Goal: Transaction & Acquisition: Download file/media

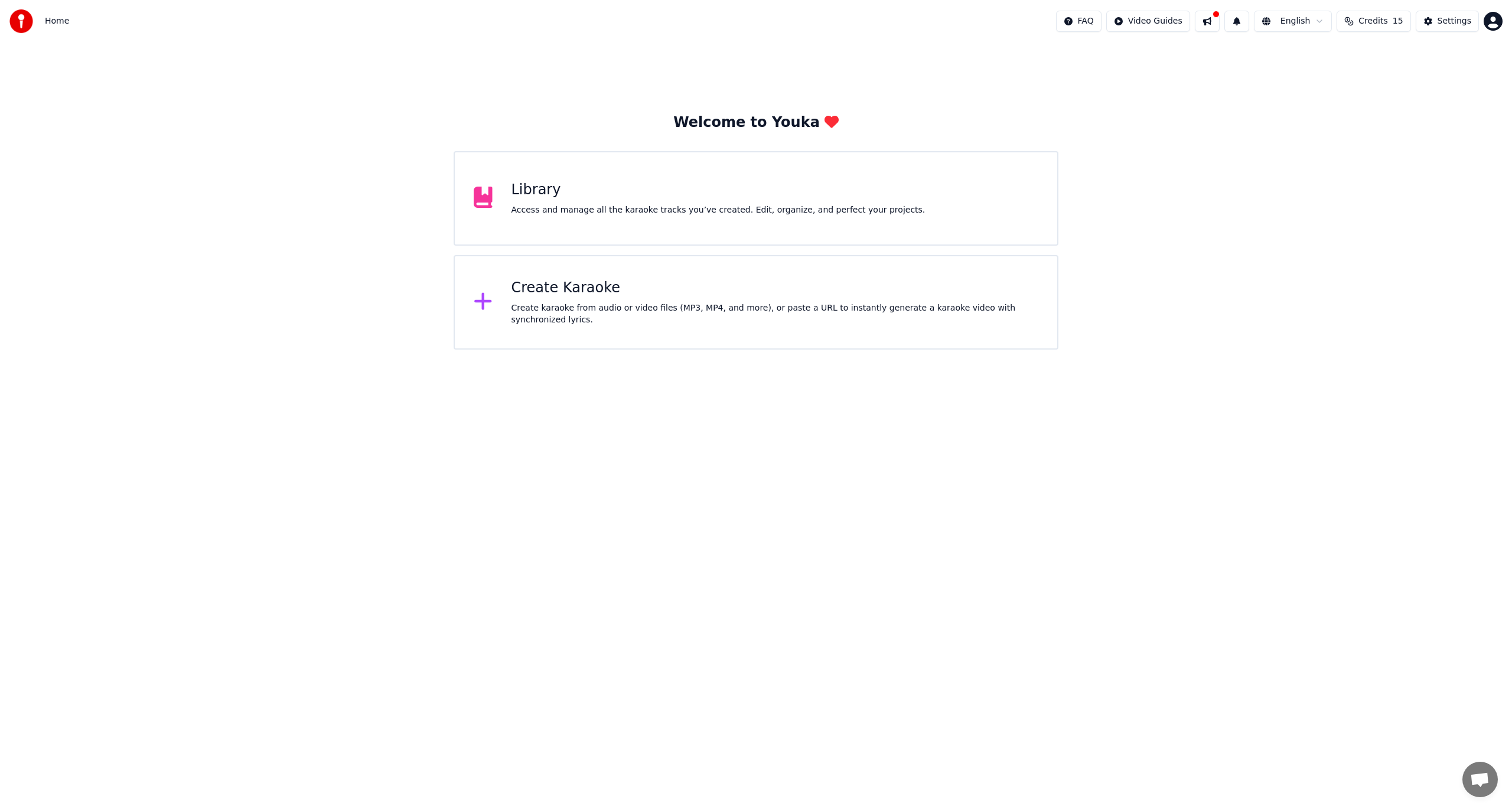
click at [559, 298] on div "Create Karaoke" at bounding box center [775, 288] width 527 height 19
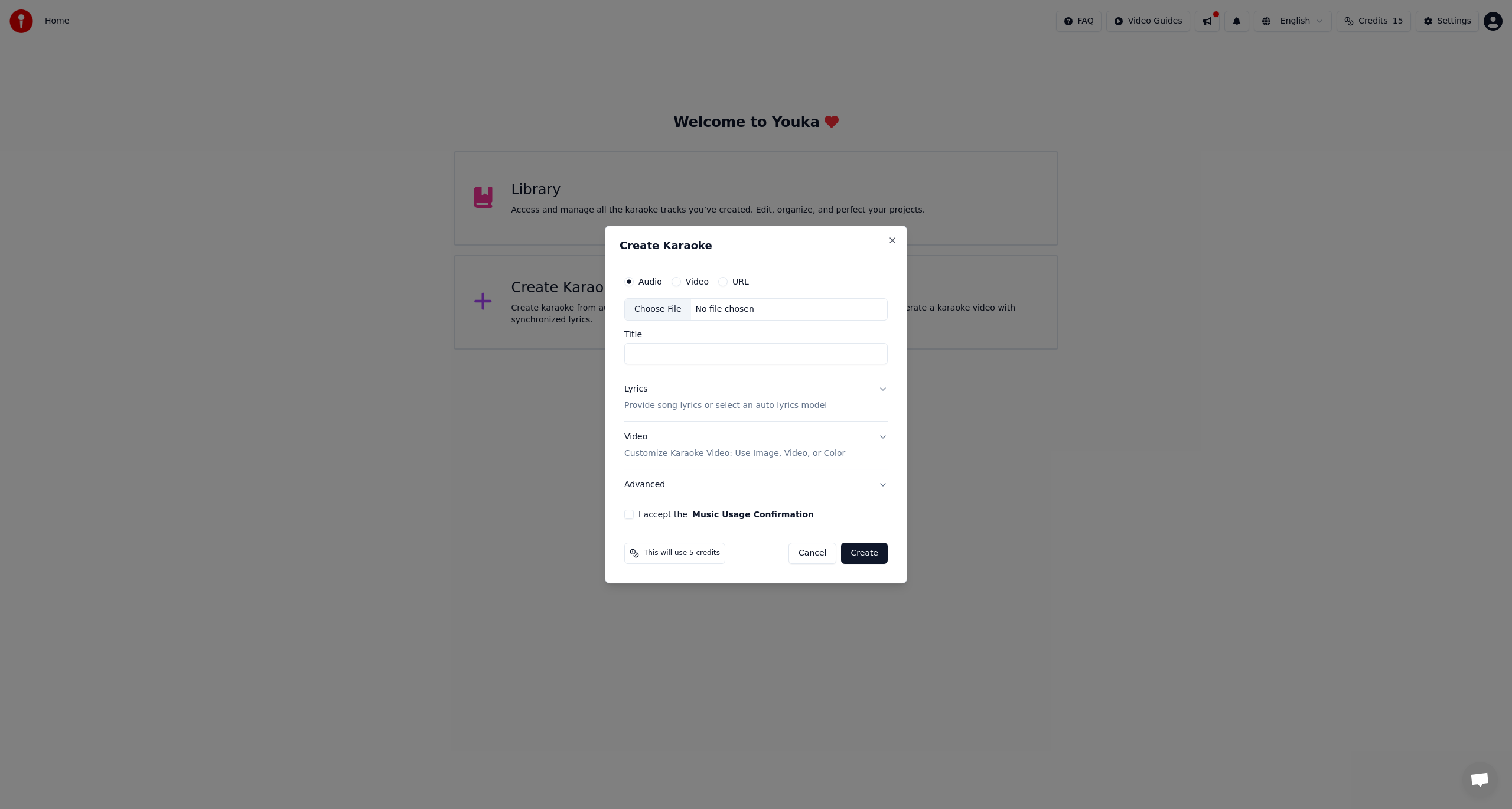
click at [655, 310] on div "Choose File" at bounding box center [657, 310] width 66 height 22
type input "**********"
click at [882, 389] on button "Lyrics Provide song lyrics or select an auto lyrics model" at bounding box center [756, 397] width 268 height 47
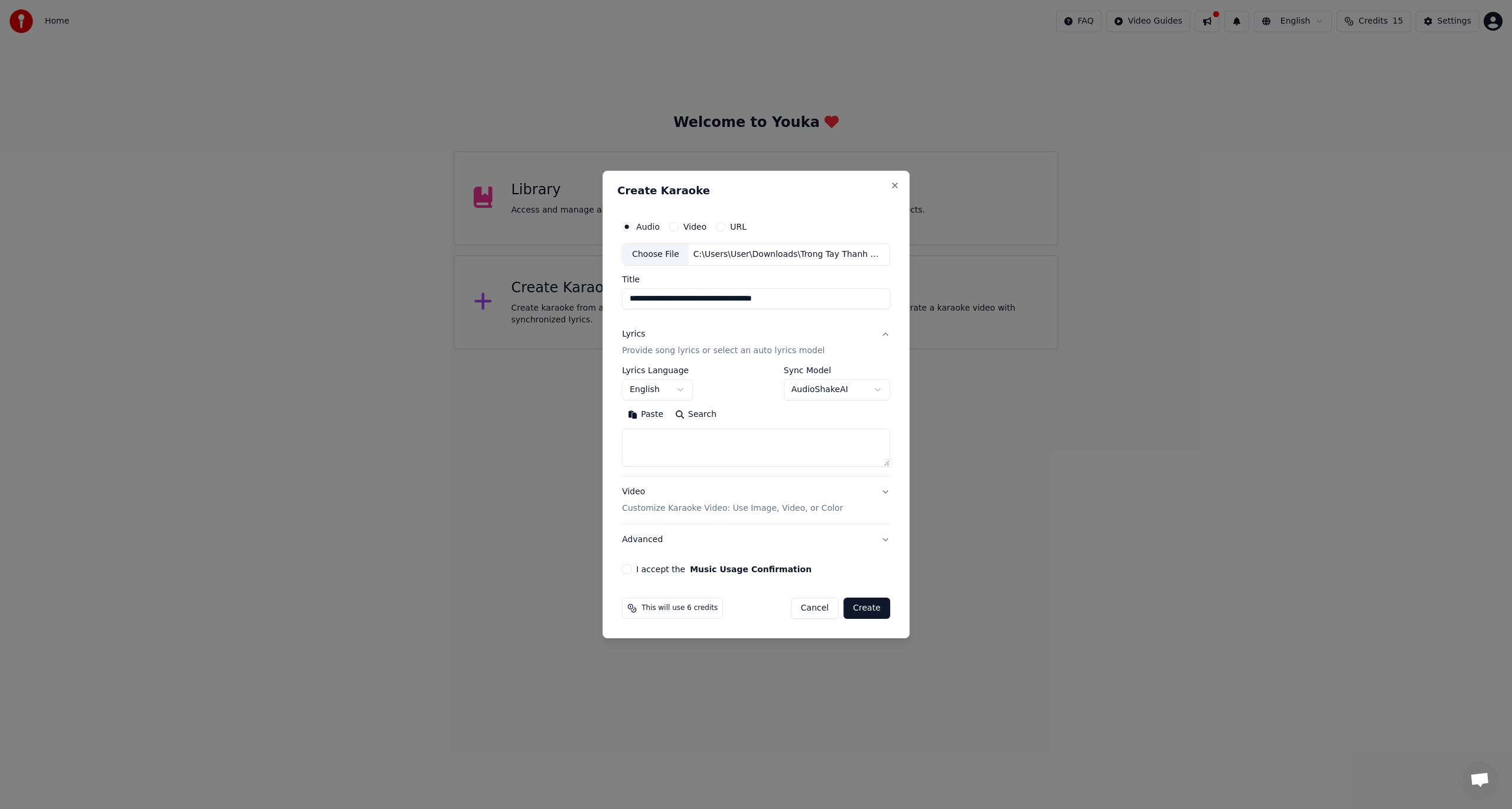
click at [654, 415] on button "Paste" at bounding box center [645, 415] width 47 height 19
click at [630, 570] on button "I accept the Music Usage Confirmation" at bounding box center [626, 570] width 10 height 10
click at [863, 511] on button "Video Customize Karaoke Video: Use Image, Video, or Color" at bounding box center [756, 499] width 268 height 47
type textarea "**********"
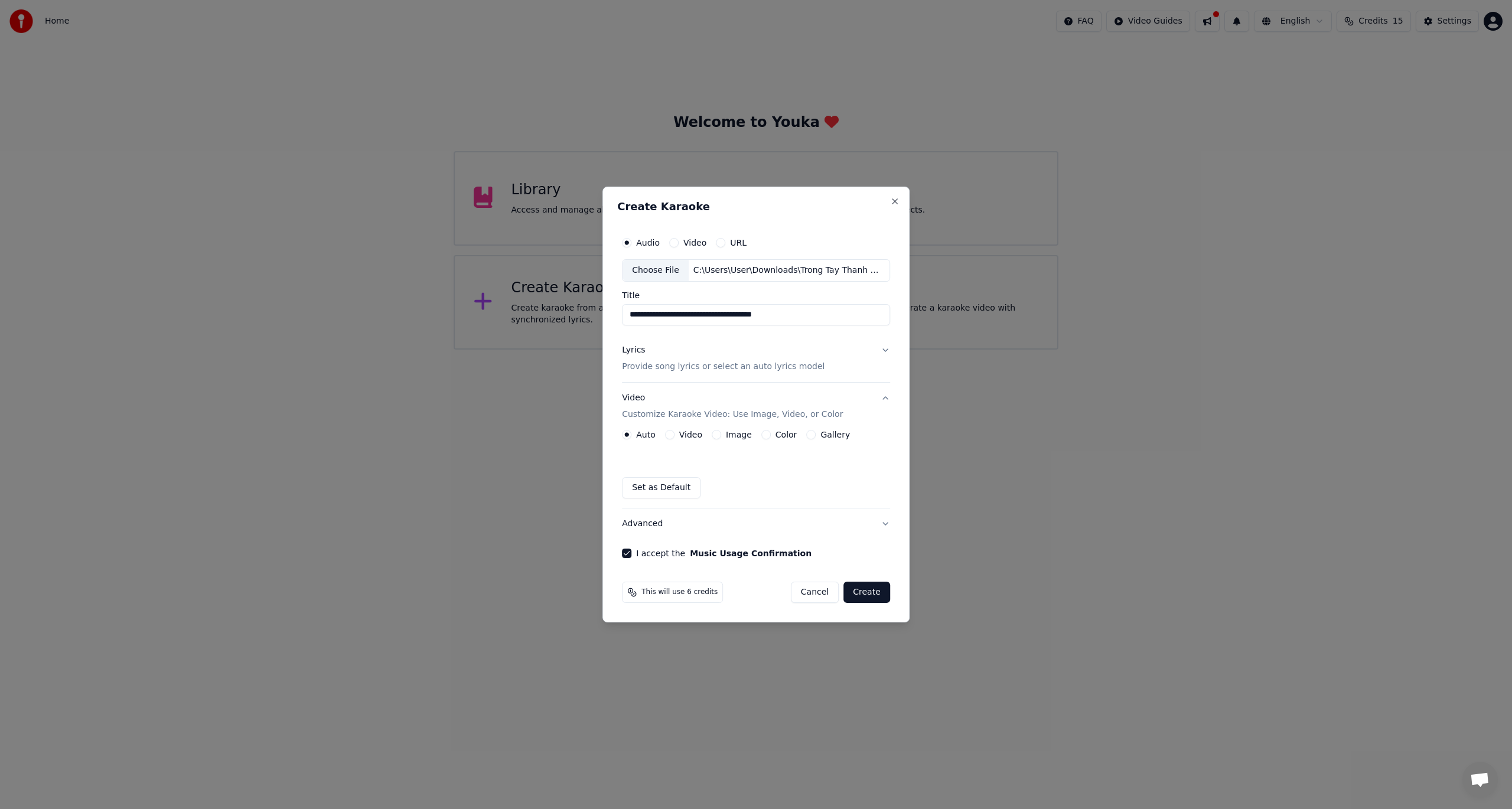
click at [808, 432] on button "Gallery" at bounding box center [811, 435] width 10 height 10
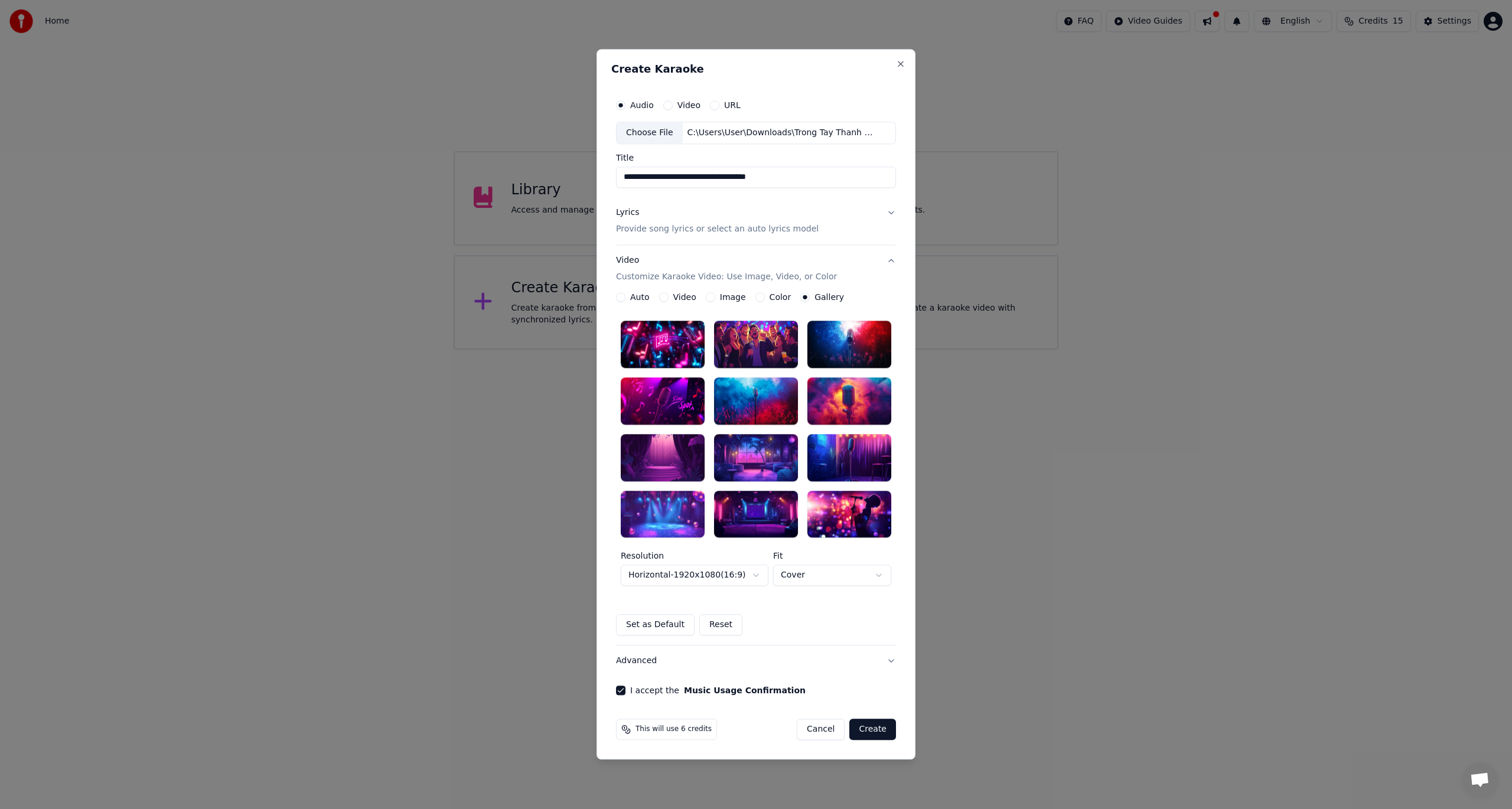
click at [760, 460] on div at bounding box center [756, 457] width 84 height 47
click at [755, 349] on body "**********" at bounding box center [756, 175] width 1512 height 349
click at [890, 214] on button "Lyrics Provide song lyrics or select an auto lyrics model" at bounding box center [756, 220] width 280 height 47
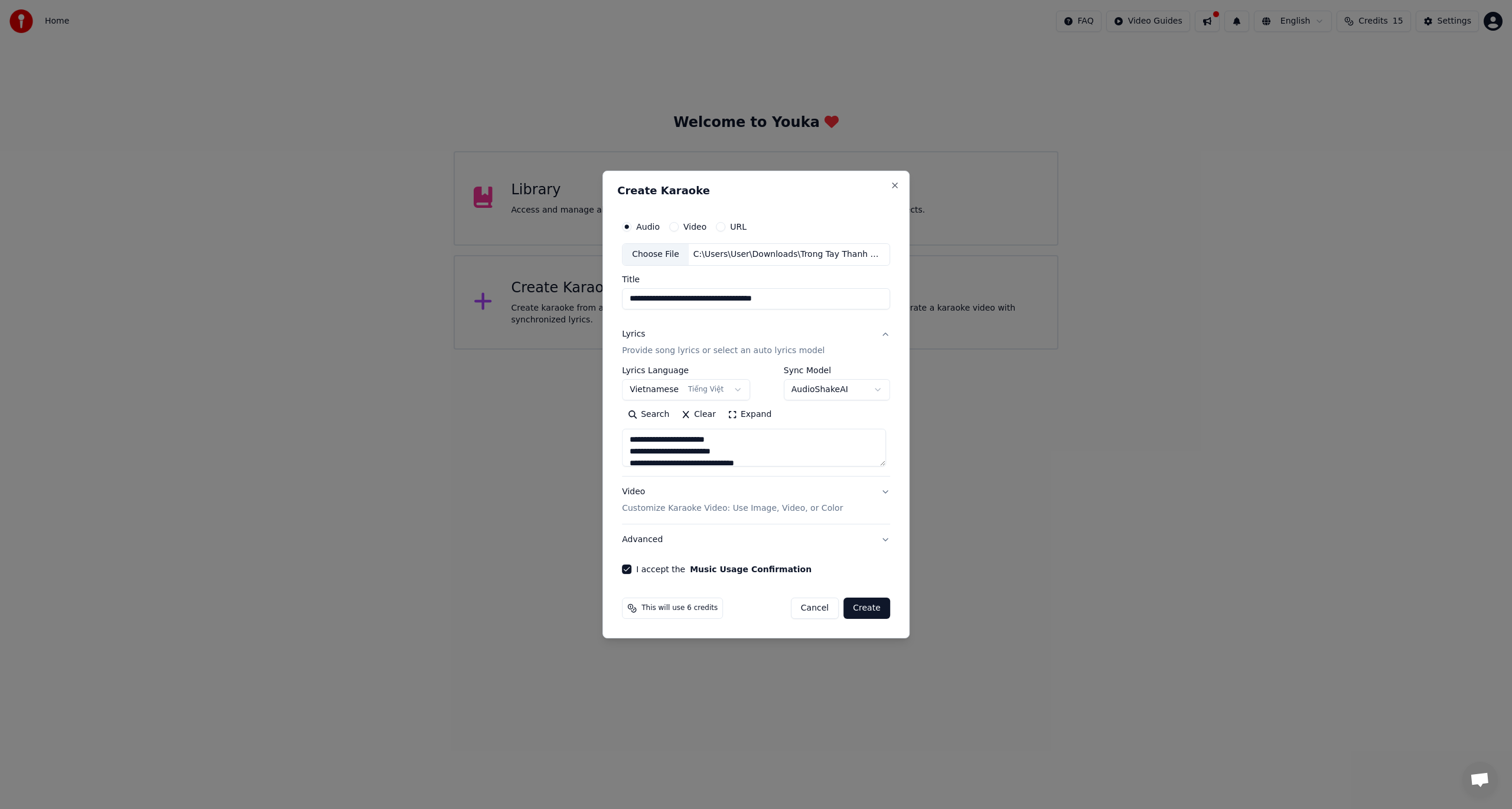
click at [719, 354] on p "Provide song lyrics or select an auto lyrics model" at bounding box center [723, 350] width 203 height 12
type textarea "**********"
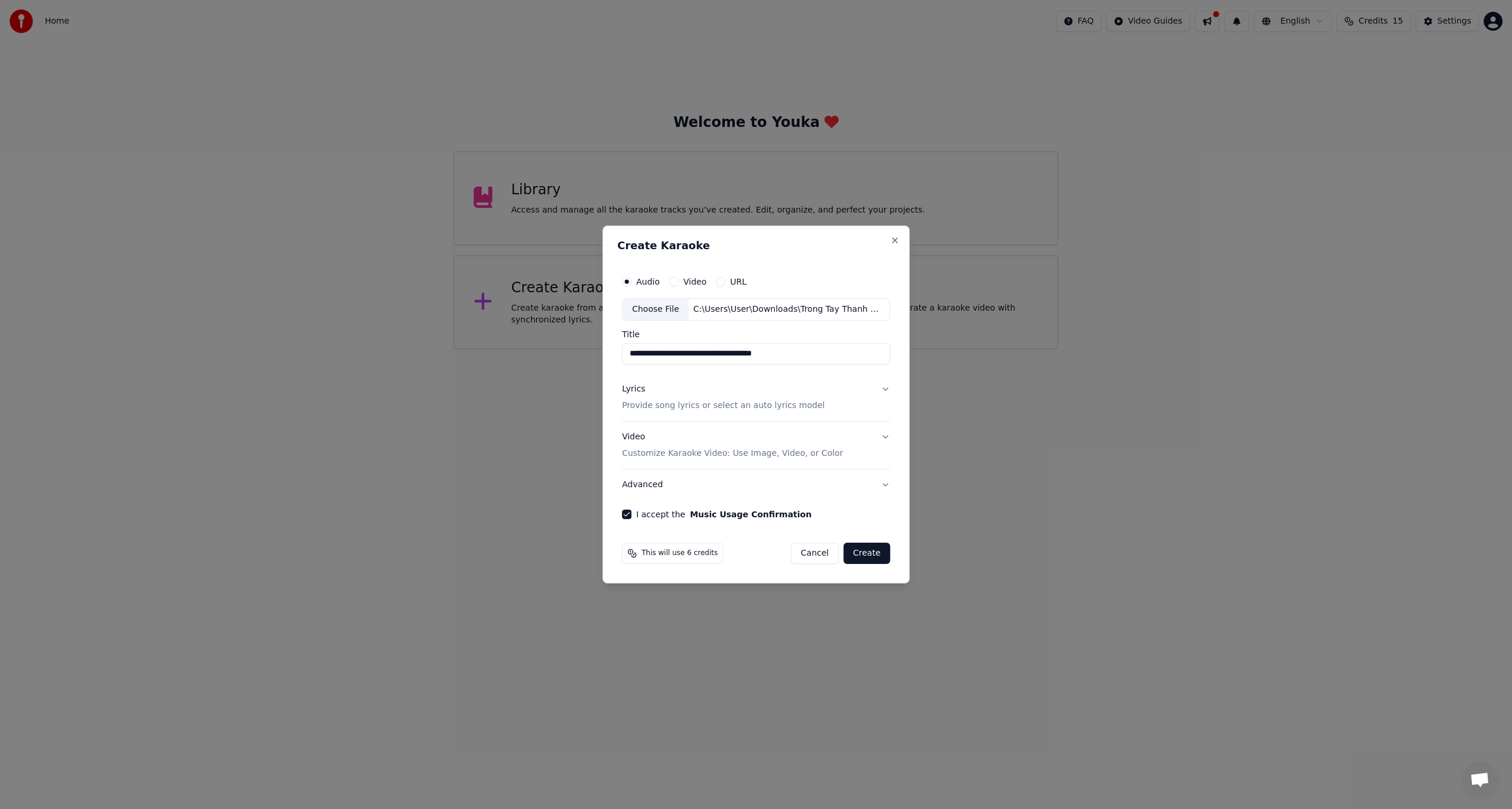
click at [760, 411] on p "Provide song lyrics or select an auto lyrics model" at bounding box center [723, 405] width 203 height 12
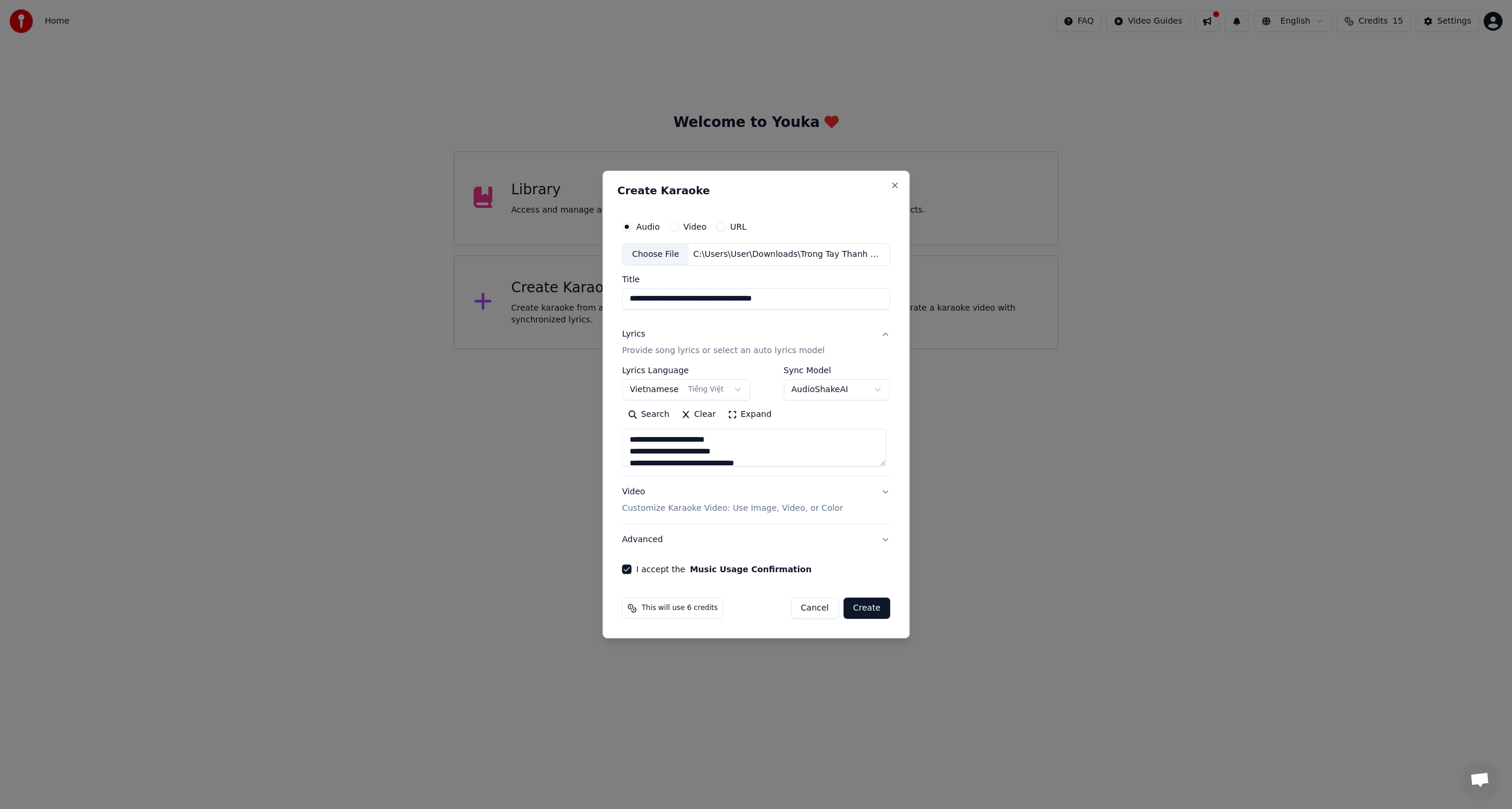
click at [866, 608] on button "Create" at bounding box center [867, 608] width 46 height 22
type textarea "**********"
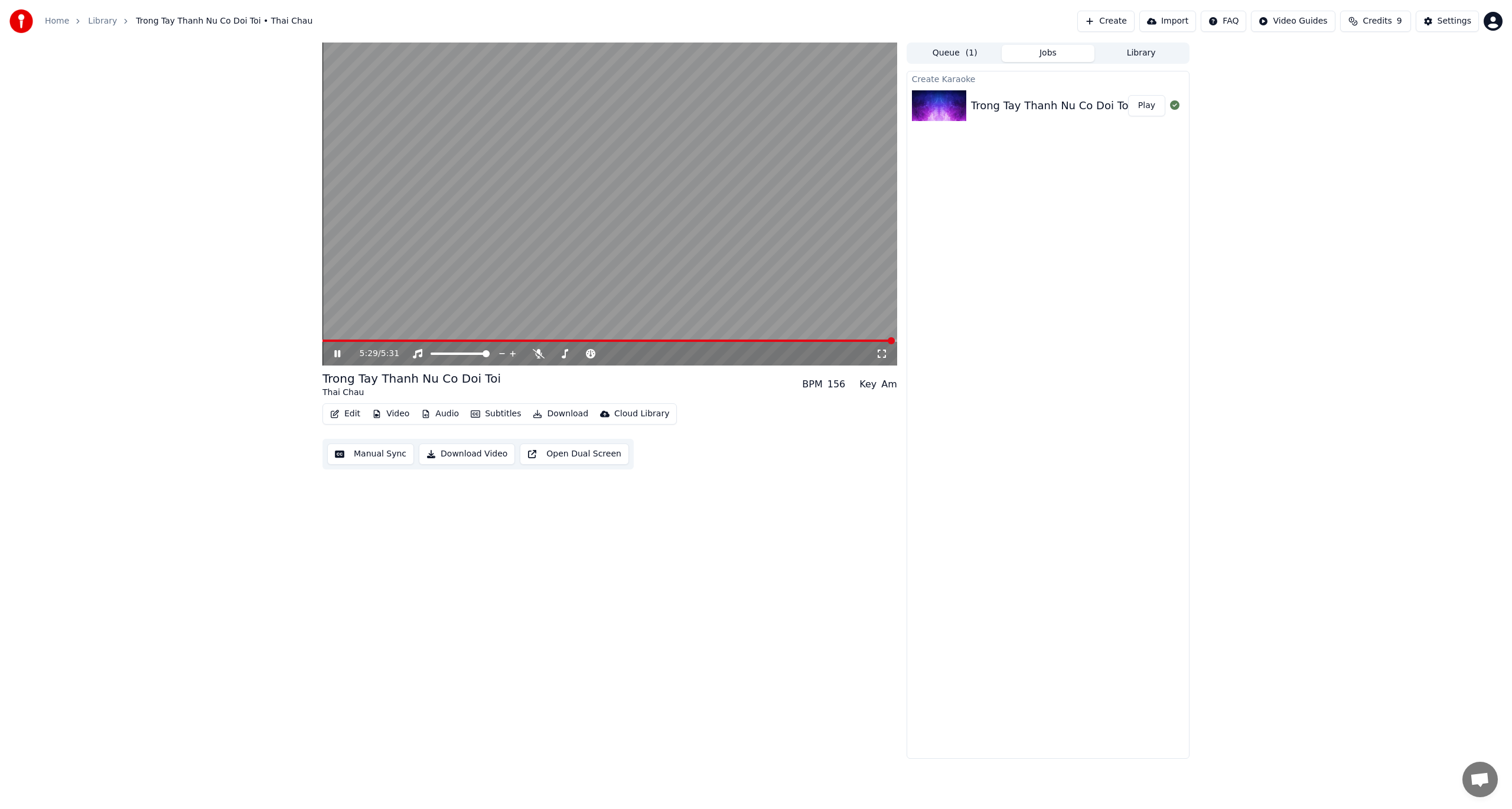
click at [338, 354] on icon at bounding box center [337, 353] width 6 height 7
click at [1451, 22] on div "Settings" at bounding box center [1455, 21] width 34 height 12
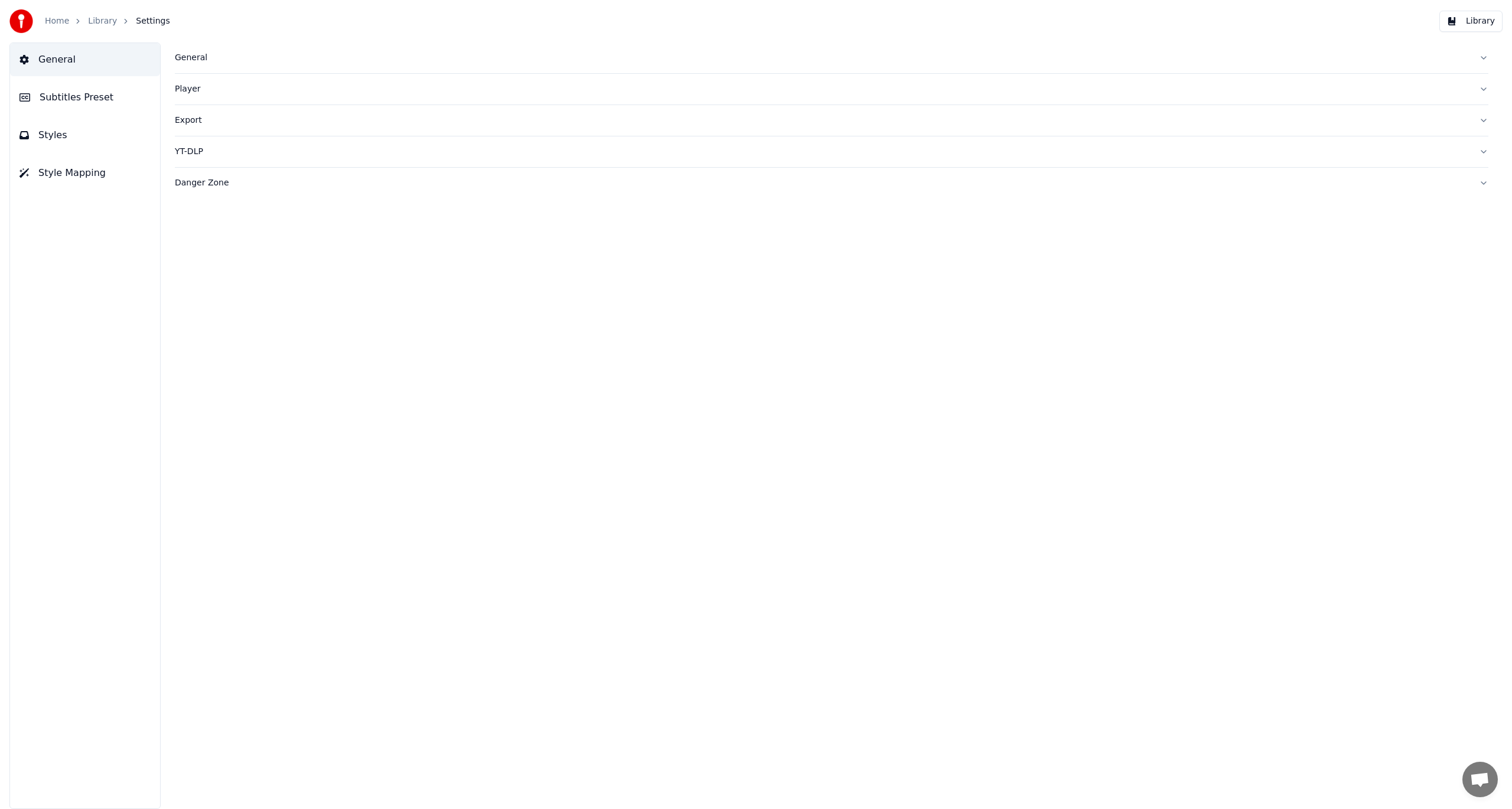
click at [1485, 89] on button "Player" at bounding box center [831, 89] width 1313 height 30
click at [185, 122] on div "Export" at bounding box center [822, 120] width 1295 height 12
click at [272, 265] on html "**********" at bounding box center [756, 404] width 1512 height 809
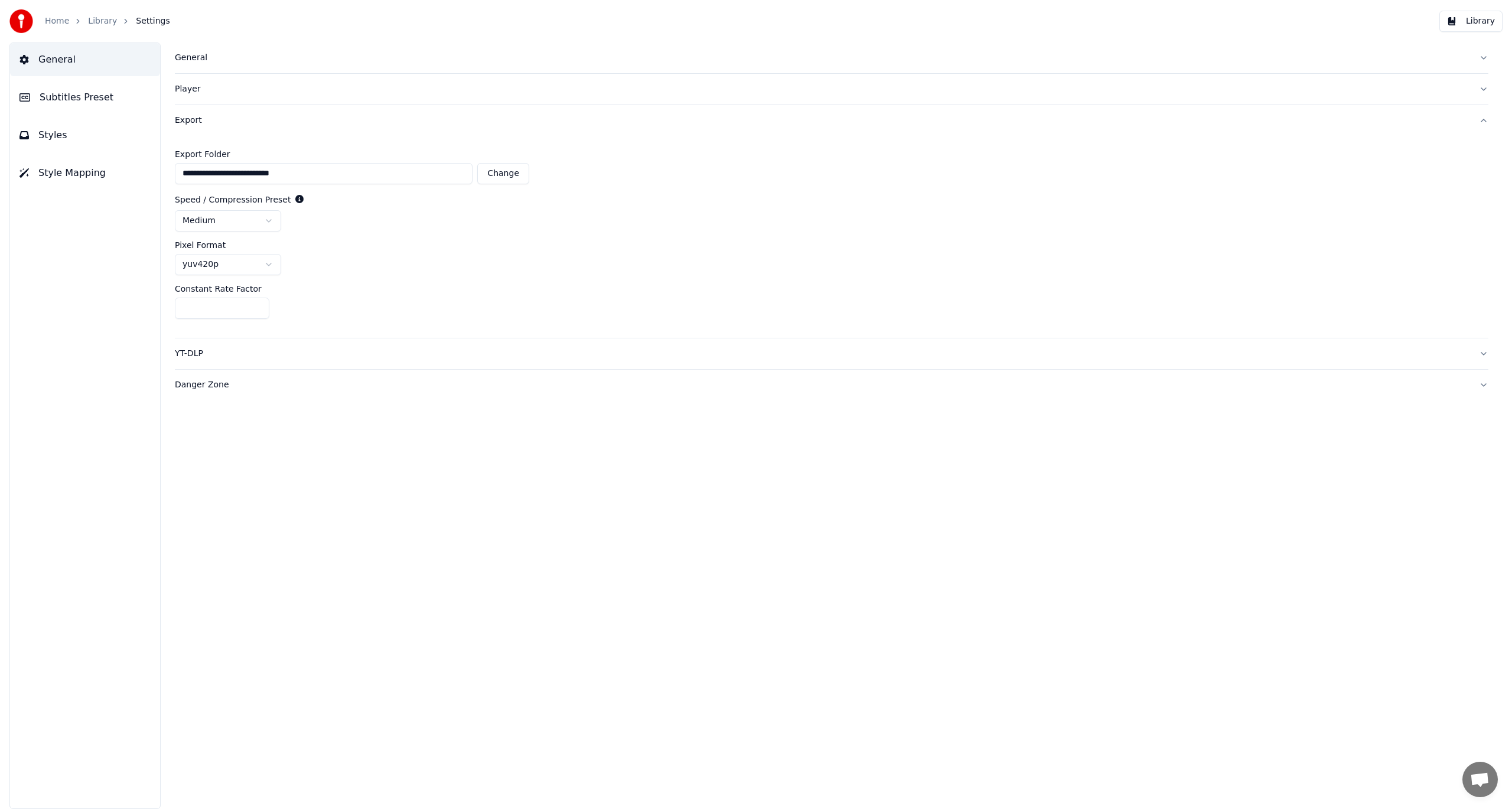
click at [60, 20] on link "Home" at bounding box center [57, 21] width 24 height 12
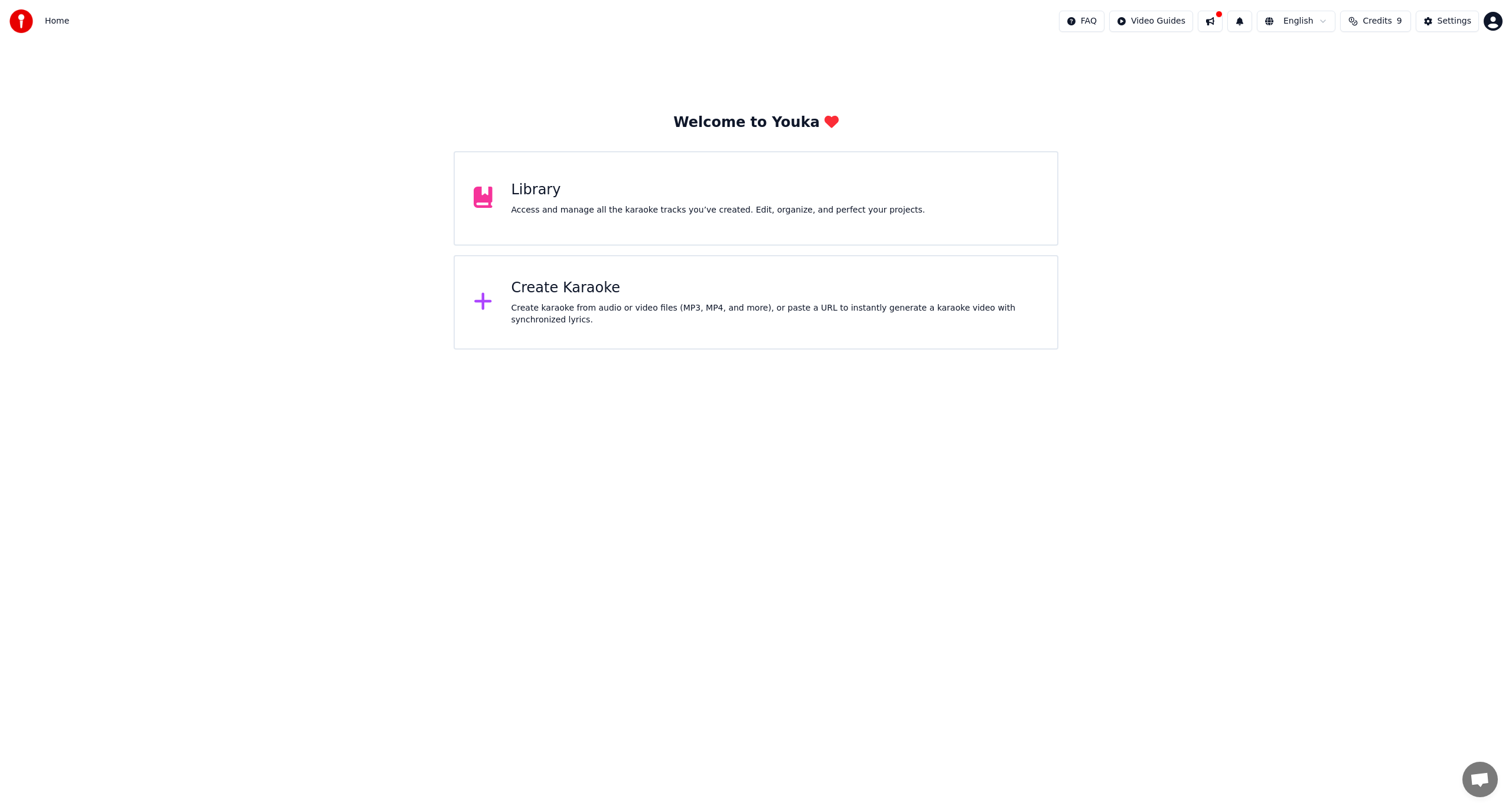
click at [1391, 24] on span "Credits" at bounding box center [1377, 21] width 29 height 12
click at [1219, 23] on button at bounding box center [1210, 21] width 25 height 22
click at [1455, 19] on div "Settings" at bounding box center [1455, 21] width 34 height 12
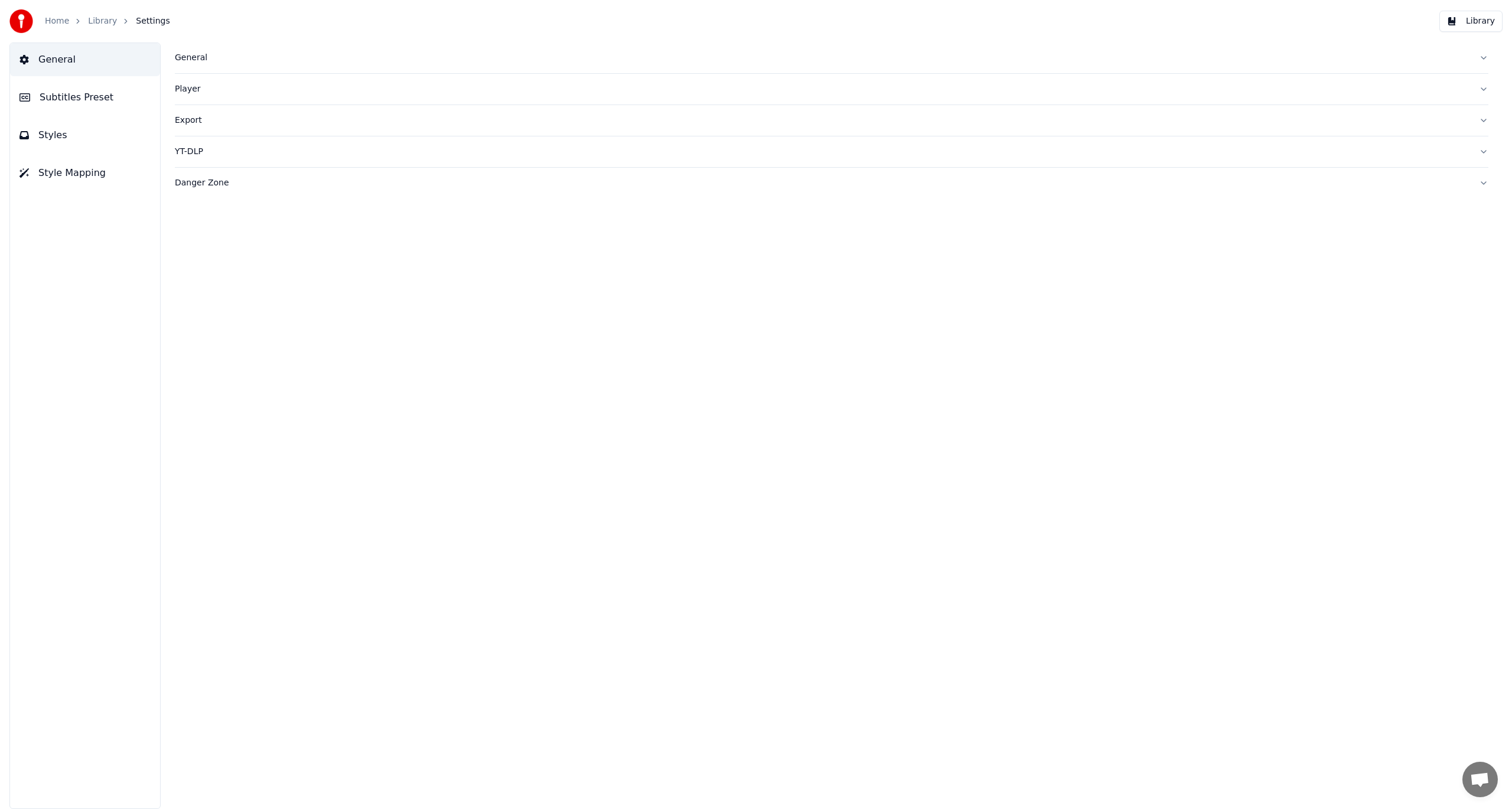
click at [72, 101] on span "Subtitles Preset" at bounding box center [77, 97] width 74 height 14
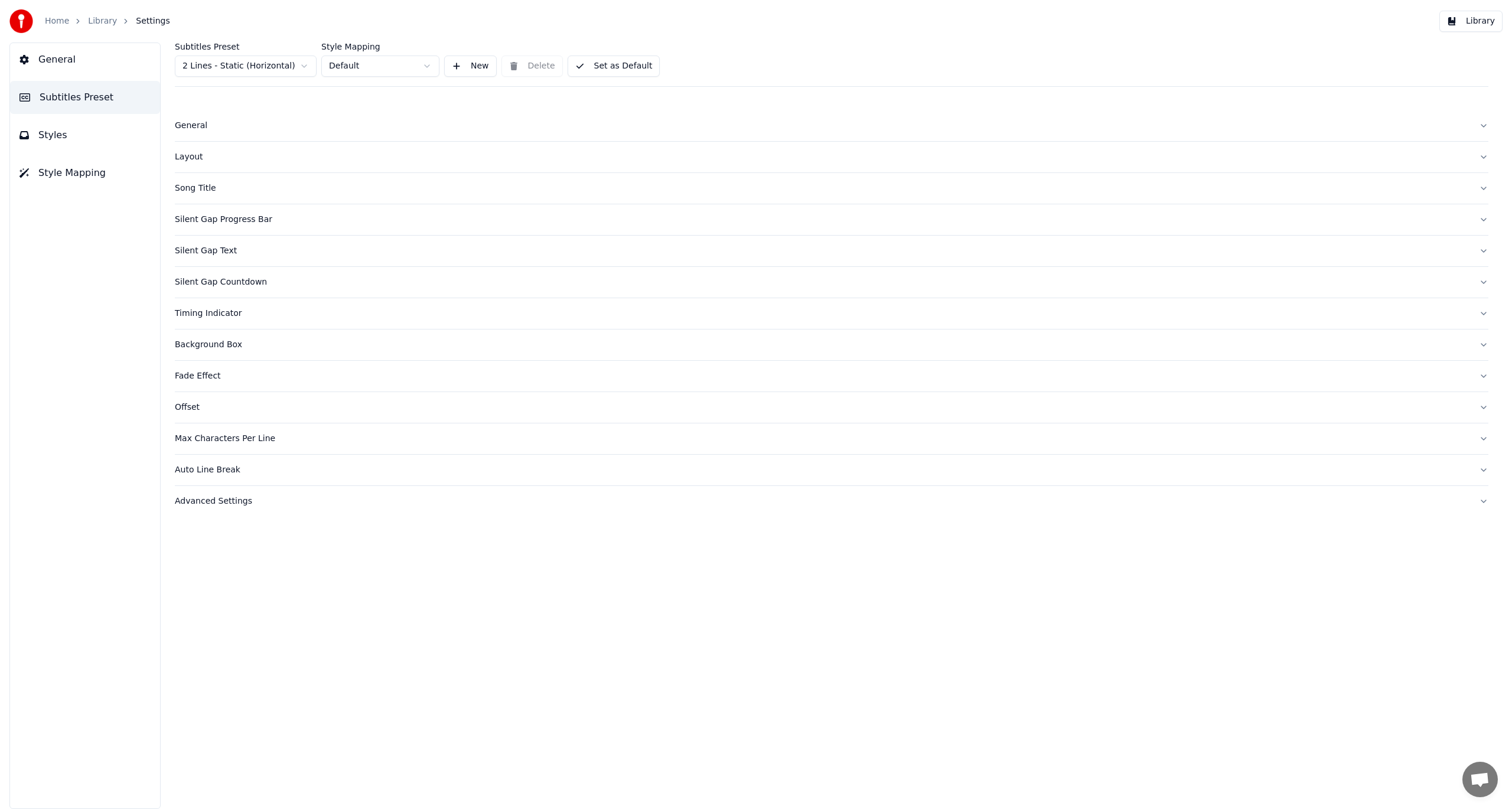
click at [215, 503] on div "Advanced Settings" at bounding box center [822, 501] width 1295 height 12
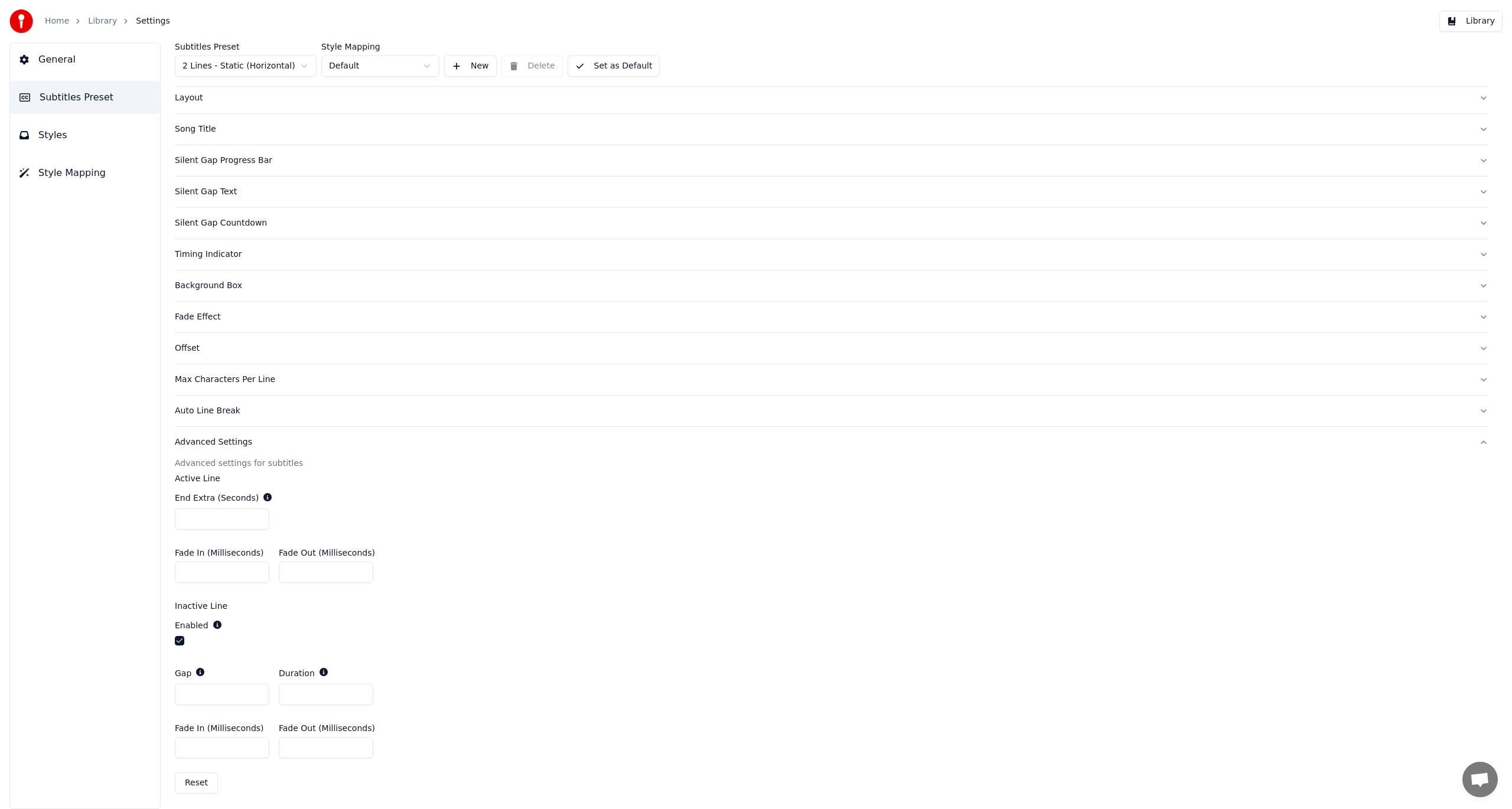
click at [62, 135] on button "Styles" at bounding box center [85, 135] width 150 height 33
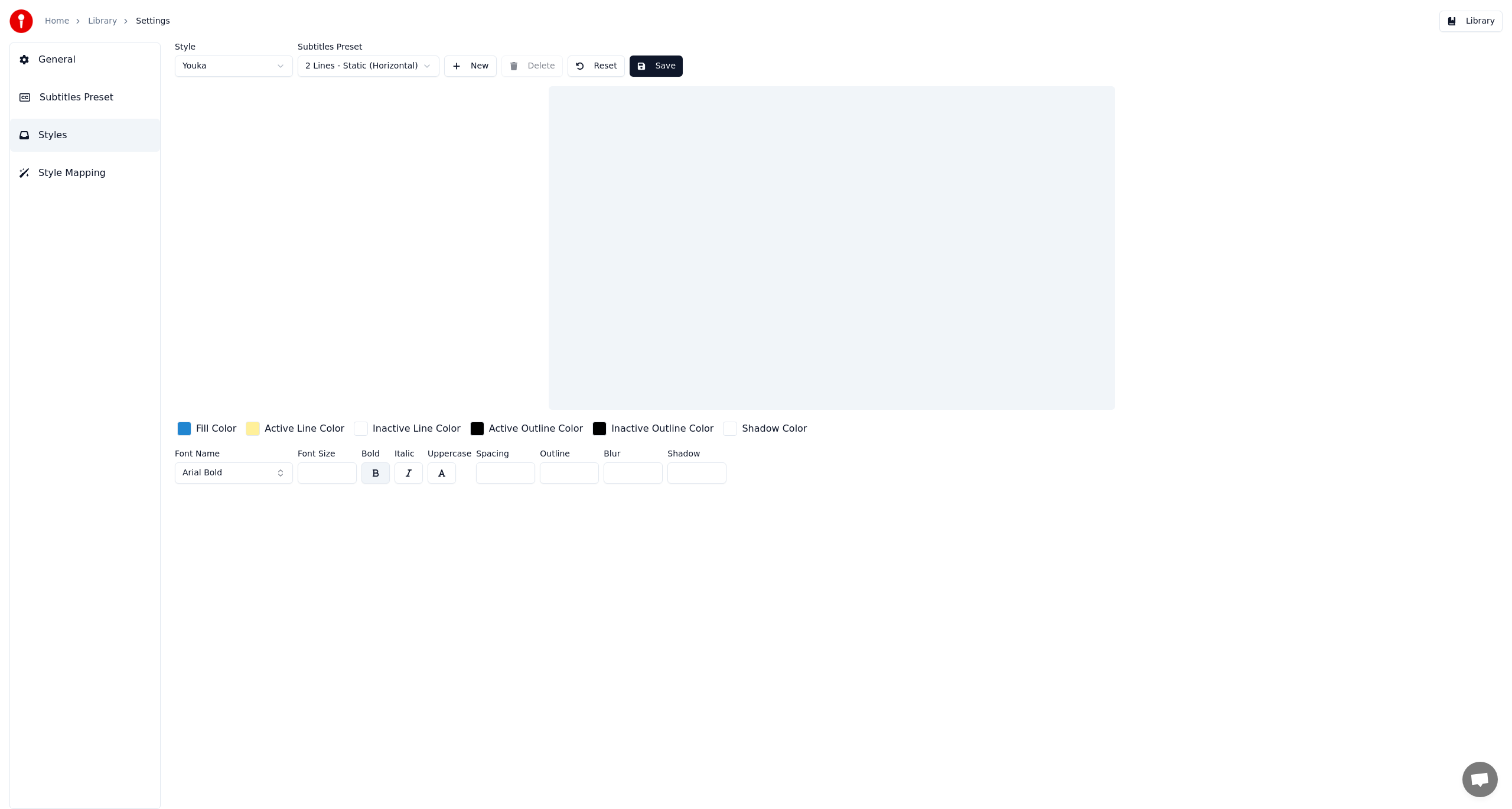
scroll to position [0, 0]
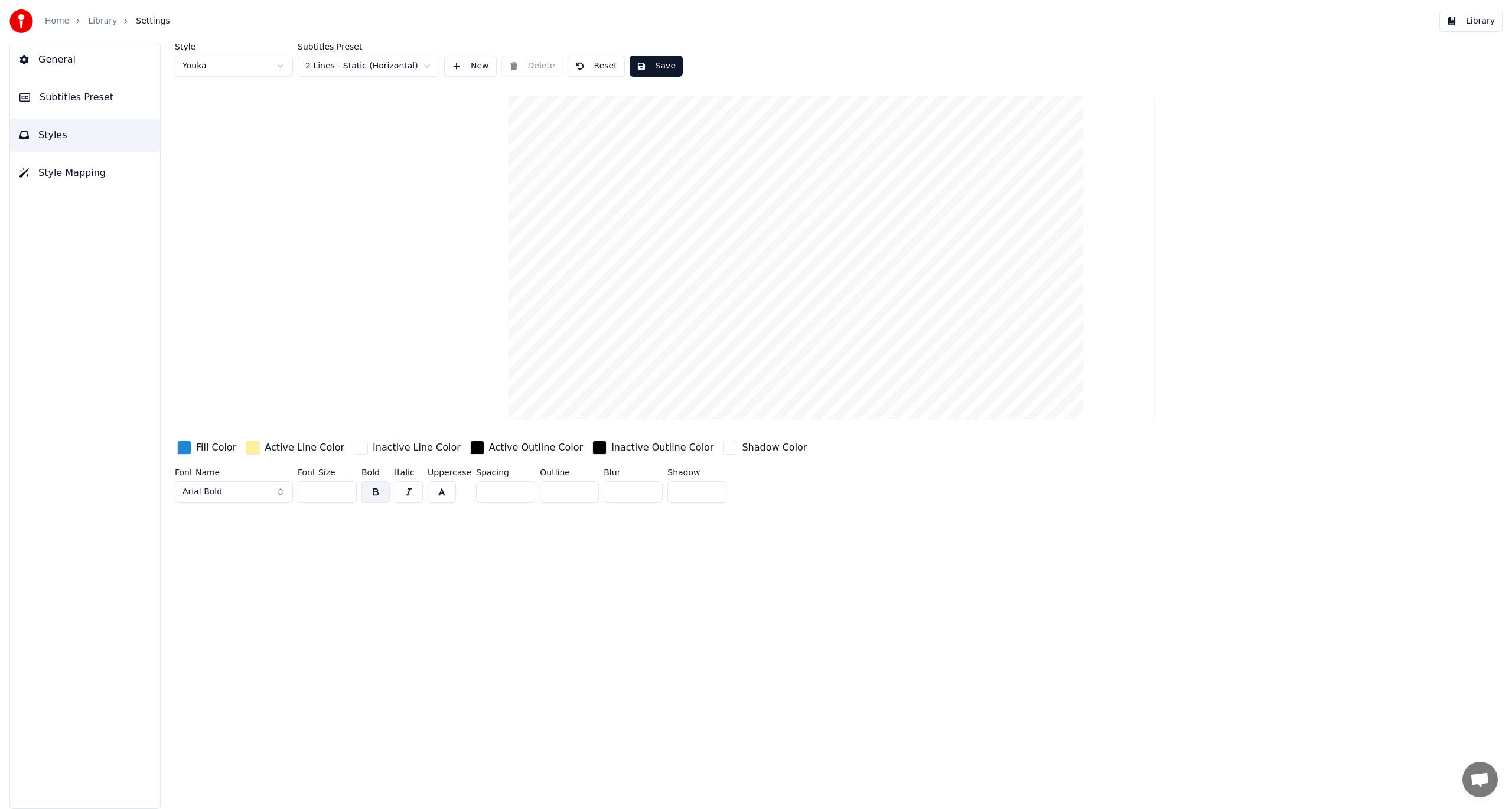
click at [82, 99] on span "Subtitles Preset" at bounding box center [77, 97] width 74 height 14
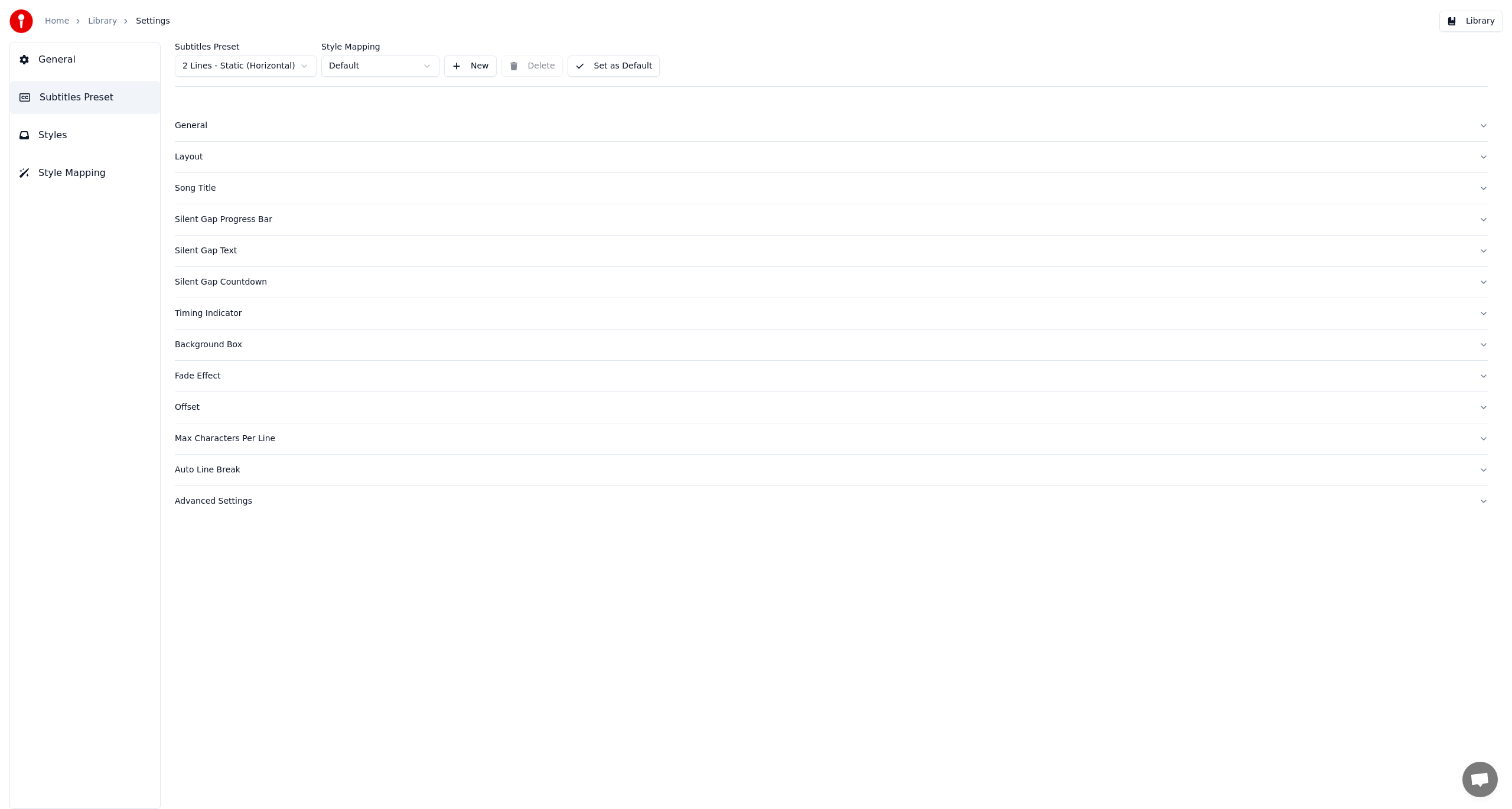
click at [424, 69] on html "Home Library Settings Library General Subtitles Preset Styles Style Mapping Sub…" at bounding box center [756, 404] width 1512 height 809
click at [306, 69] on html "Home Library Settings Library General Subtitles Preset Styles Style Mapping Sub…" at bounding box center [756, 404] width 1512 height 809
click at [191, 156] on div "Layout" at bounding box center [822, 157] width 1295 height 12
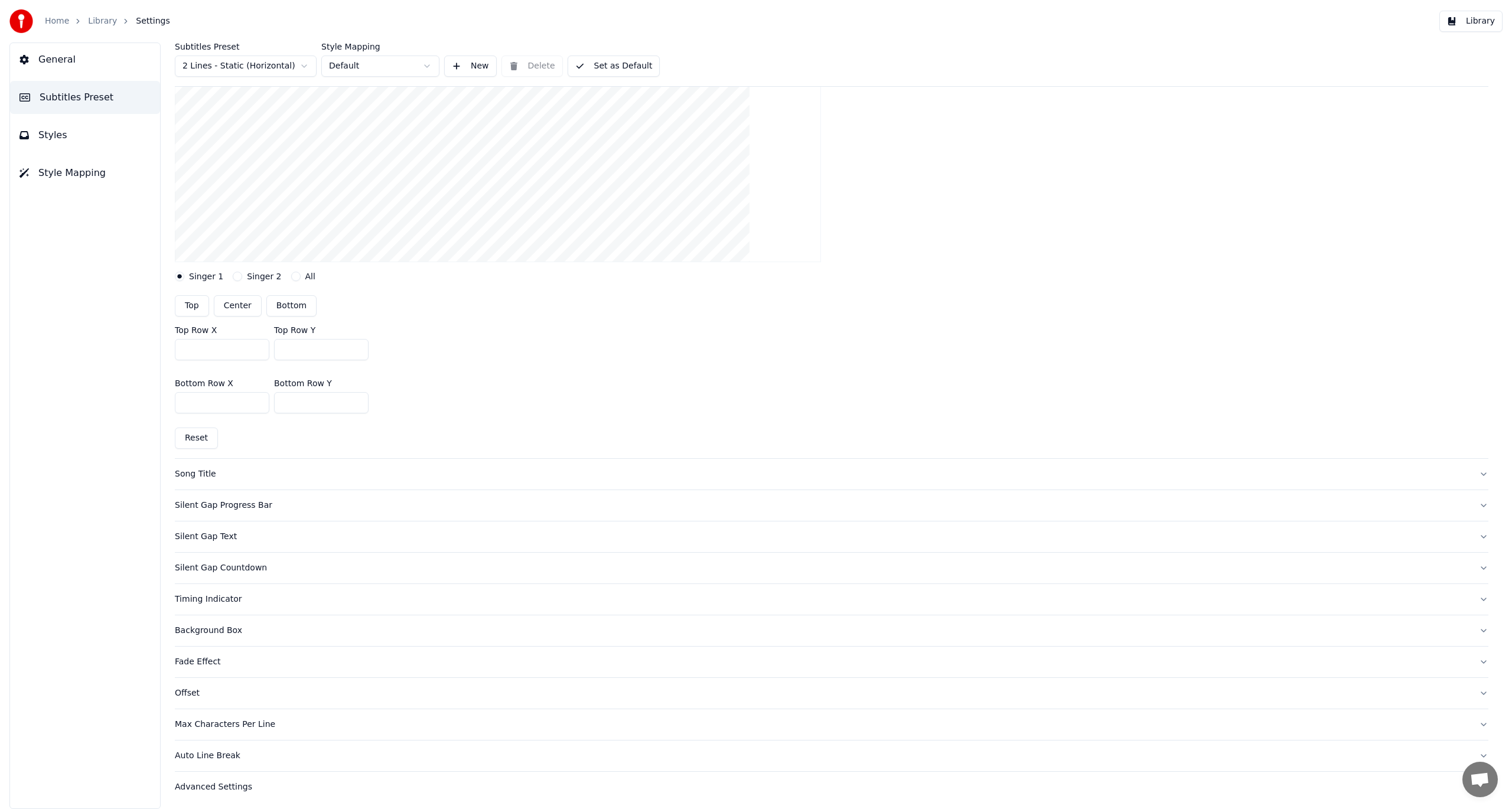
scroll to position [142, 0]
click at [54, 58] on span "General" at bounding box center [57, 60] width 38 height 14
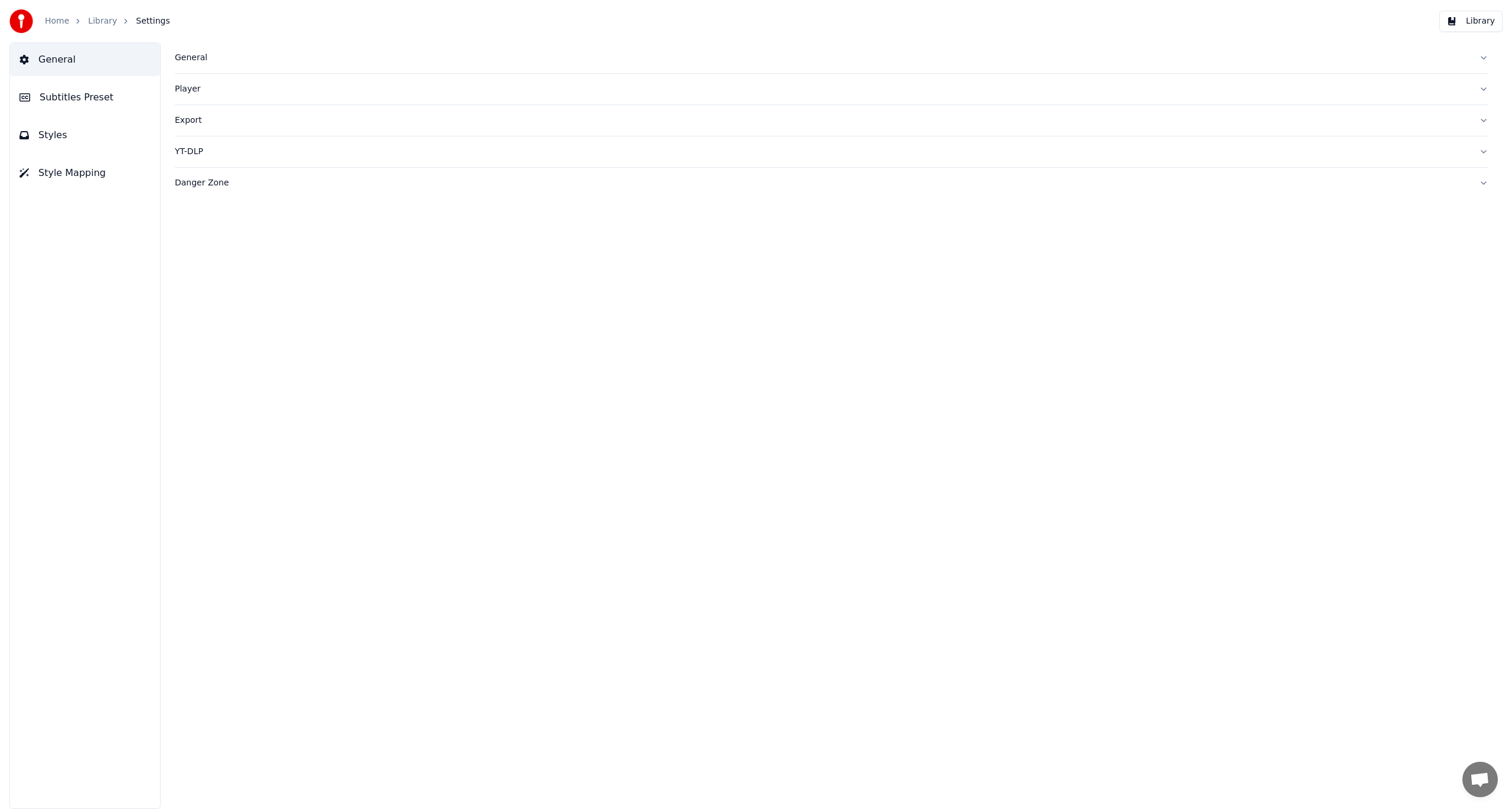
click at [1484, 20] on button "Library" at bounding box center [1471, 21] width 63 height 22
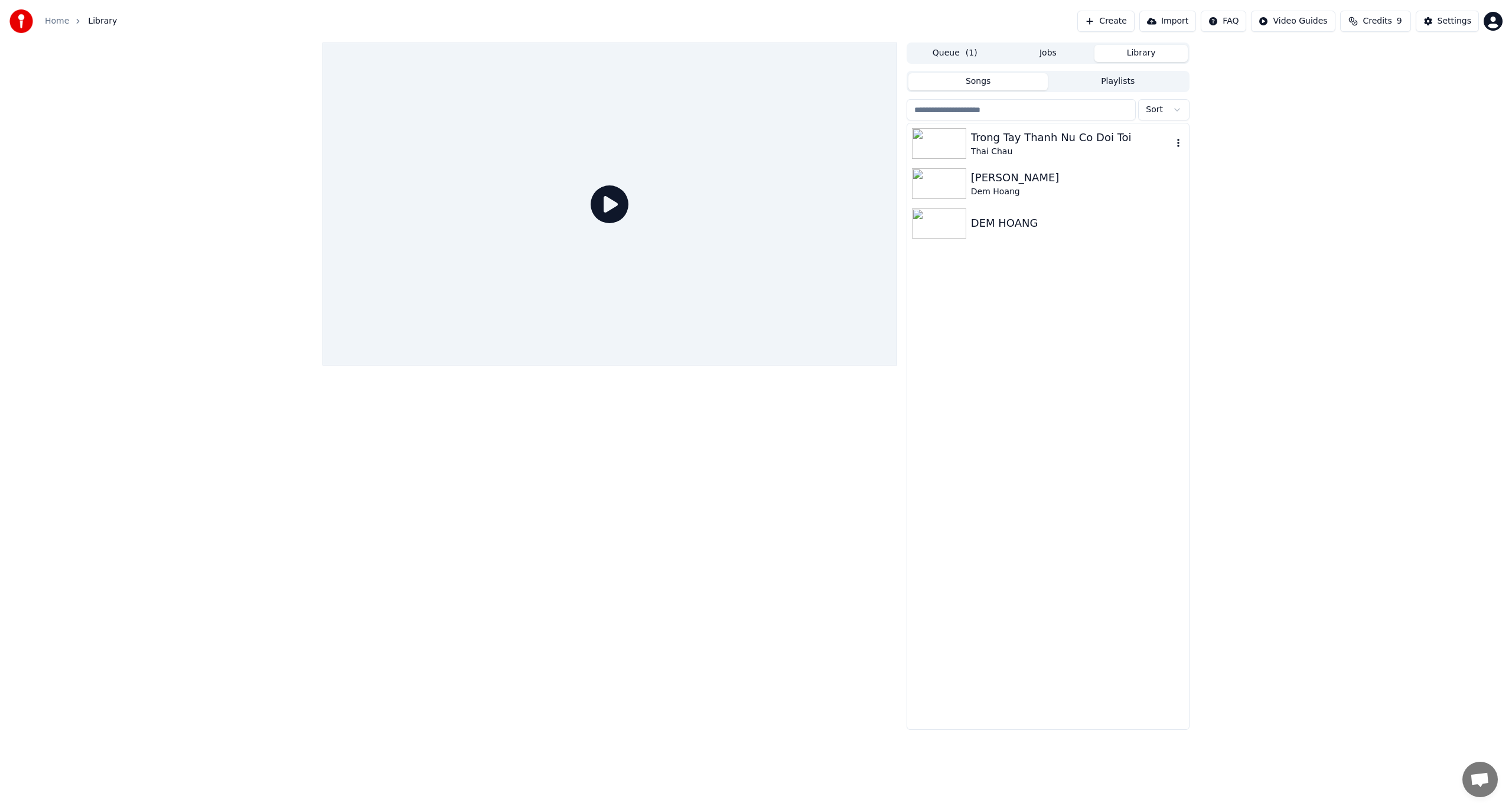
click at [1177, 144] on icon "button" at bounding box center [1178, 143] width 12 height 10
click at [1181, 142] on icon "button" at bounding box center [1178, 143] width 12 height 10
click at [1181, 203] on div "Open Directory" at bounding box center [1182, 203] width 91 height 19
click at [1029, 143] on div "Trong Tay Thanh Nu Co Doi Toi" at bounding box center [1072, 137] width 201 height 17
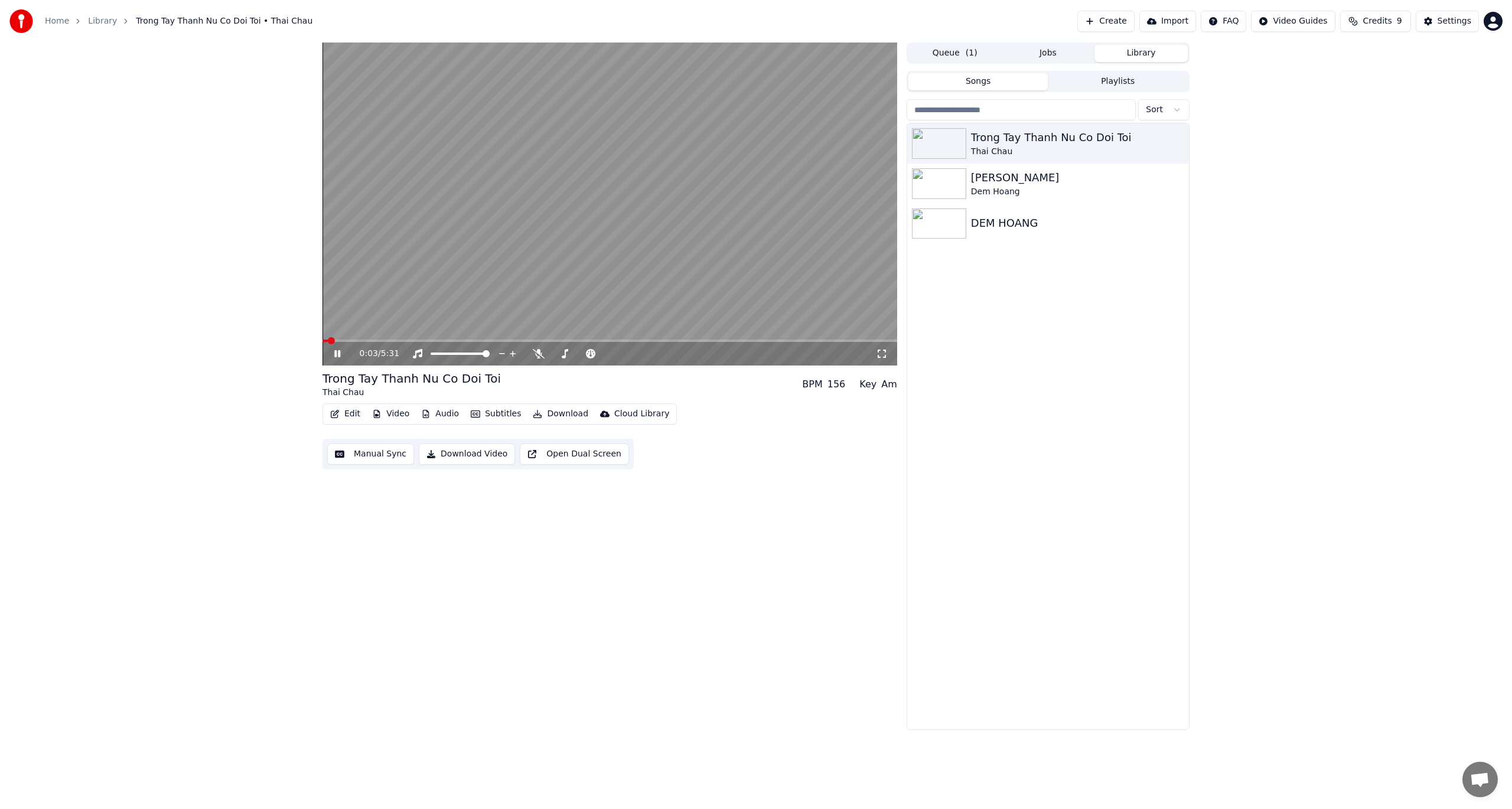
click at [337, 356] on icon at bounding box center [345, 353] width 28 height 10
click at [556, 413] on button "Download" at bounding box center [560, 414] width 65 height 17
click at [566, 495] on div "Transparent Video [.mov]" at bounding box center [597, 495] width 105 height 12
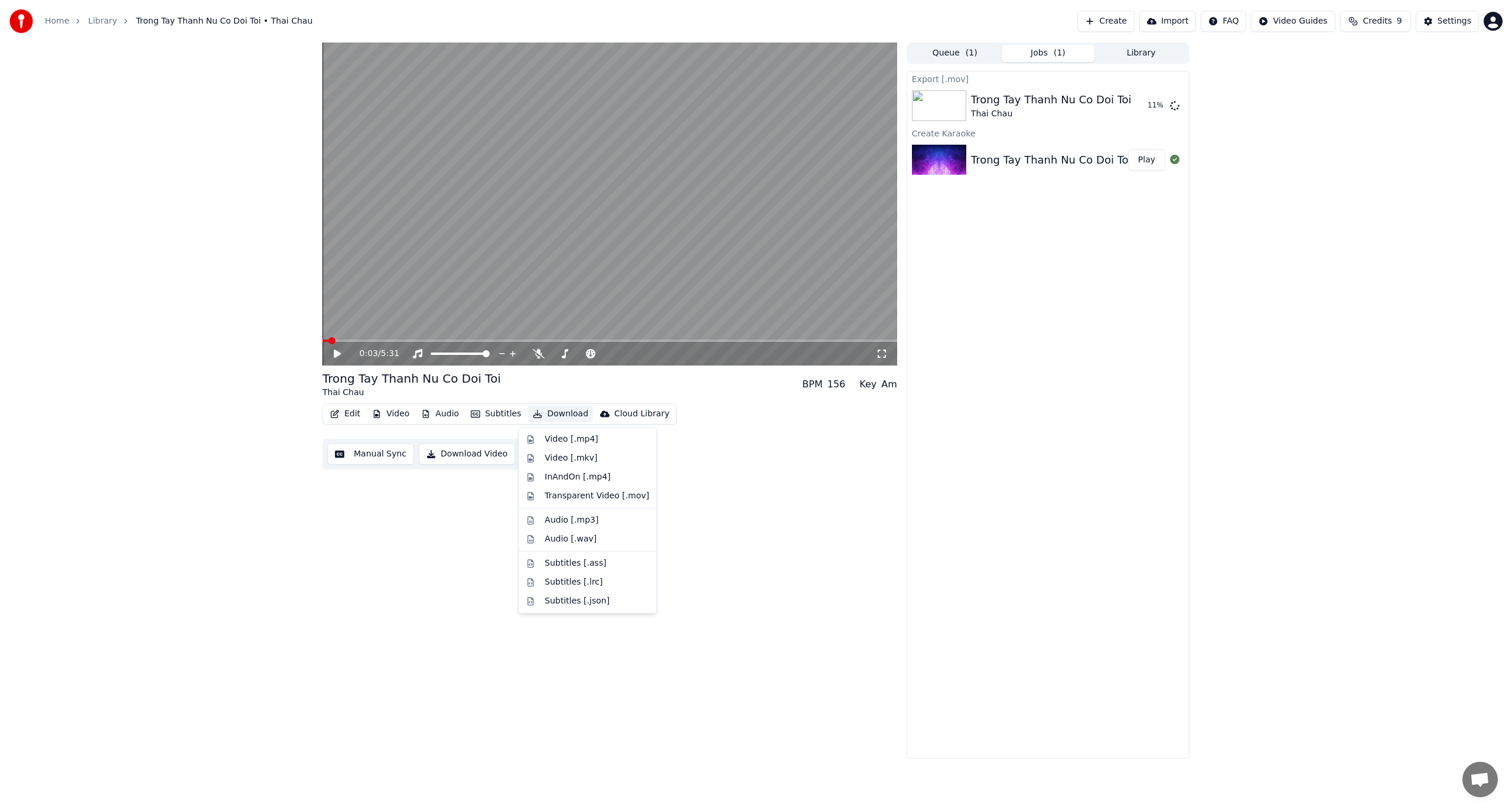
click at [540, 413] on button "Download" at bounding box center [560, 414] width 65 height 17
click at [551, 438] on div "Video [.mp4]" at bounding box center [571, 439] width 53 height 12
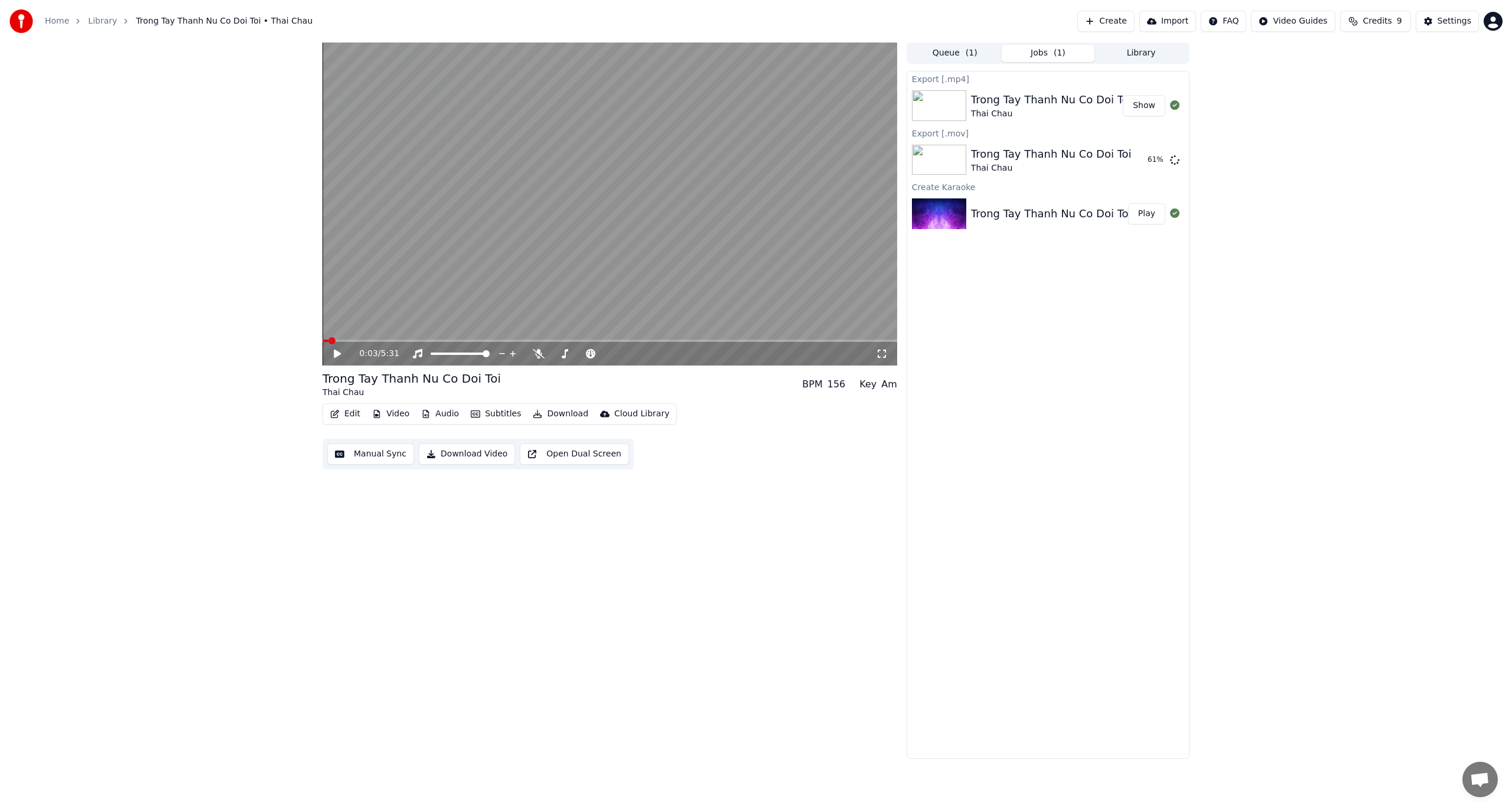
click at [1145, 108] on button "Show" at bounding box center [1143, 105] width 42 height 22
click at [1143, 160] on button "Show" at bounding box center [1143, 160] width 42 height 22
